Goal: Information Seeking & Learning: Learn about a topic

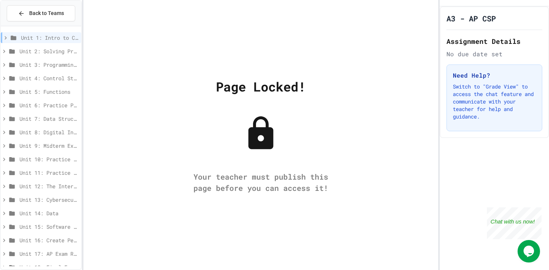
click at [34, 47] on span "Unit 2: Solving Problems in Computer Science" at bounding box center [48, 51] width 59 height 8
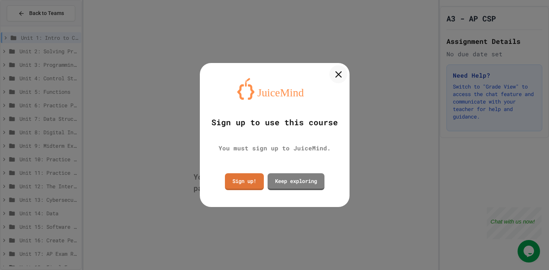
click at [341, 73] on icon at bounding box center [338, 74] width 11 height 11
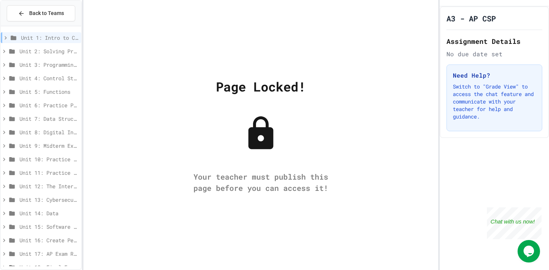
click at [37, 50] on span "Unit 2: Solving Problems in Computer Science" at bounding box center [48, 51] width 59 height 8
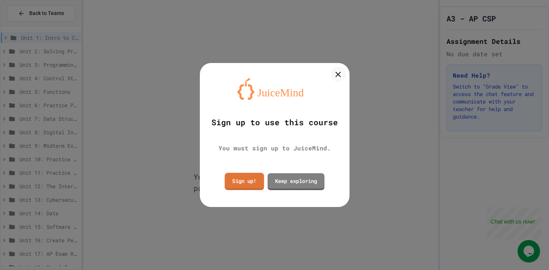
click at [253, 180] on link "Sign up!" at bounding box center [244, 180] width 39 height 17
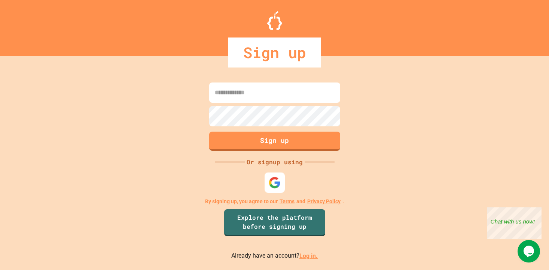
click at [272, 184] on img at bounding box center [275, 182] width 12 height 12
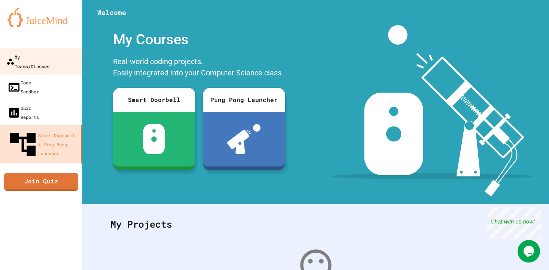
click at [77, 56] on link "My Teams/Classes" at bounding box center [41, 61] width 85 height 26
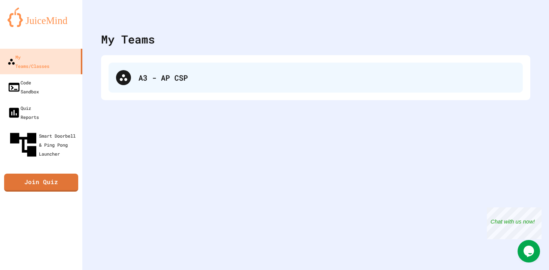
click at [183, 87] on div "A3 - AP CSP" at bounding box center [316, 78] width 415 height 30
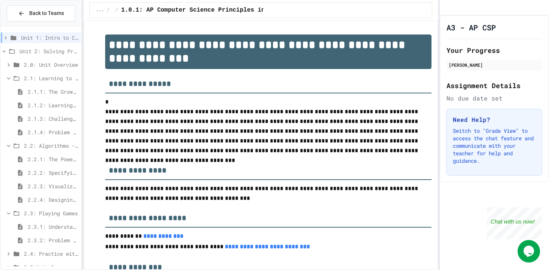
scroll to position [12, 0]
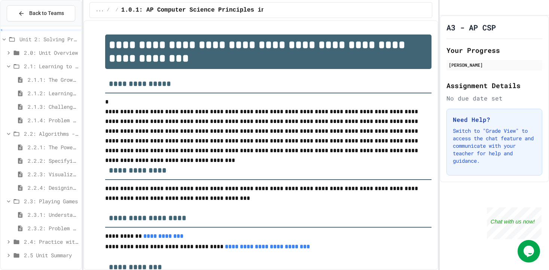
click at [62, 212] on span "2.3.1: Understanding Games with Flowcharts" at bounding box center [53, 215] width 51 height 8
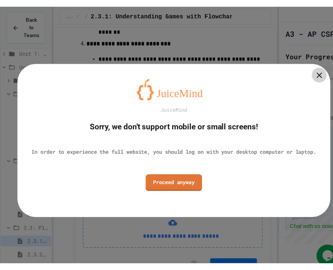
scroll to position [414, 0]
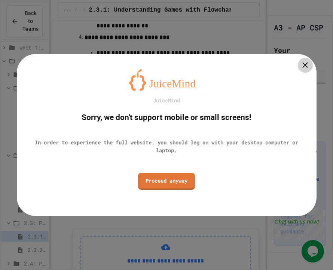
click at [304, 67] on icon at bounding box center [305, 64] width 9 height 9
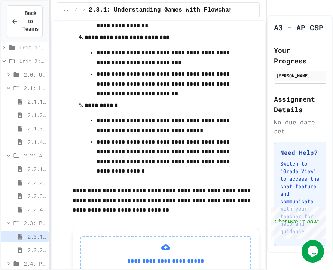
drag, startPoint x: 303, startPoint y: 67, endPoint x: 303, endPoint y: 61, distance: 6.0
click at [303, 64] on h2 "Your Progress" at bounding box center [300, 55] width 52 height 21
